Goal: Task Accomplishment & Management: Manage account settings

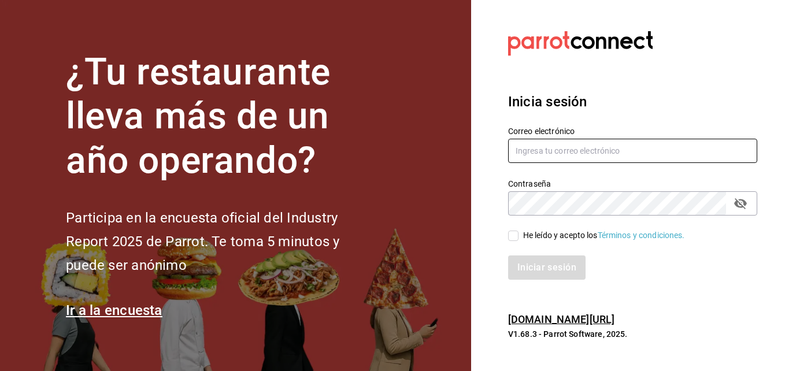
type input "sjoya@flamingosgolf.com.mx"
click at [518, 238] on input "He leído y acepto los Términos y condiciones." at bounding box center [513, 236] width 10 height 10
checkbox input "true"
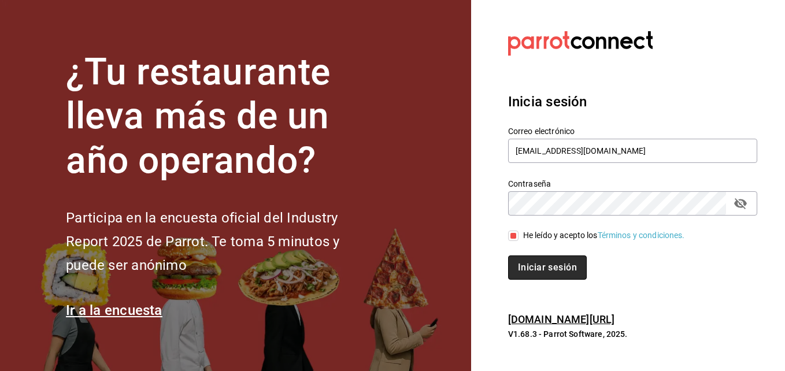
click at [528, 263] on button "Iniciar sesión" at bounding box center [547, 267] width 79 height 24
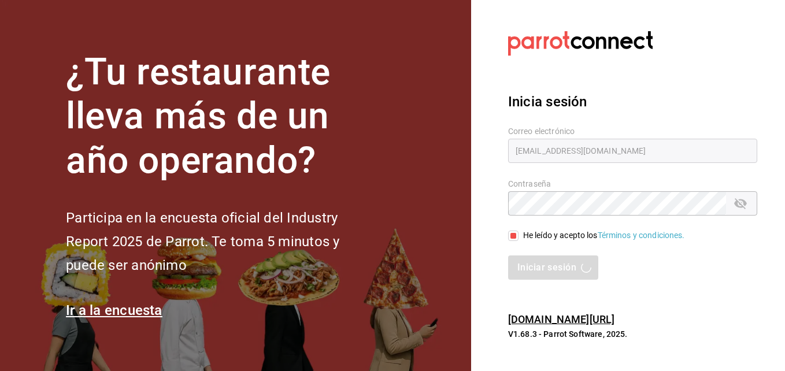
click at [737, 319] on h6 "pos.parrotsoftware.io/" at bounding box center [632, 319] width 249 height 17
